Goal: Communication & Community: Answer question/provide support

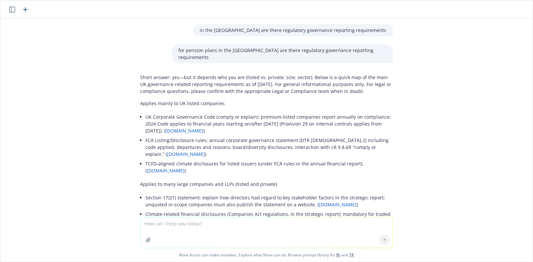
scroll to position [3916, 0]
